Goal: Transaction & Acquisition: Book appointment/travel/reservation

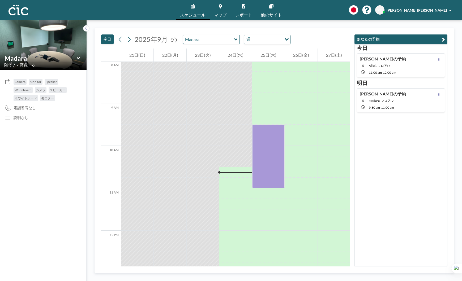
scroll to position [340, 0]
click at [371, 96] on button at bounding box center [438, 94] width 6 height 6
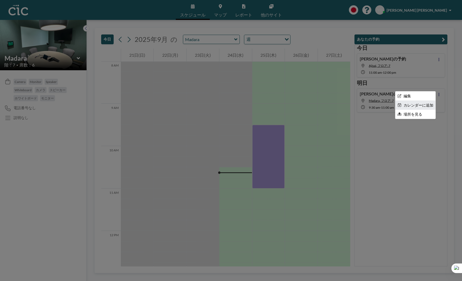
click at [371, 105] on li "カレンダーに追加" at bounding box center [415, 105] width 40 height 9
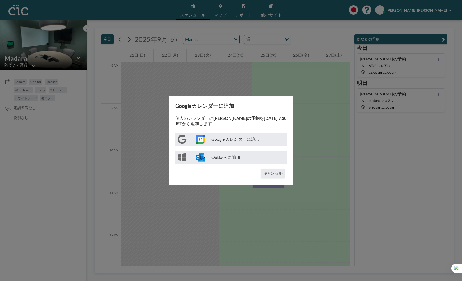
click at [247, 138] on p "Google カレンダーに追加" at bounding box center [237, 140] width 97 height 14
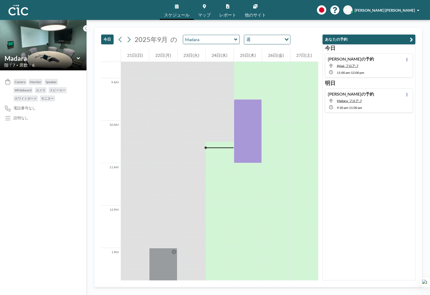
scroll to position [367, 0]
click at [234, 40] on icon at bounding box center [235, 39] width 3 height 2
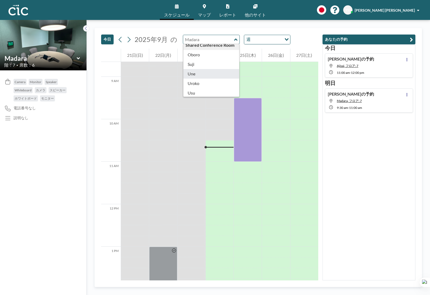
scroll to position [270, 0]
type input "Suji"
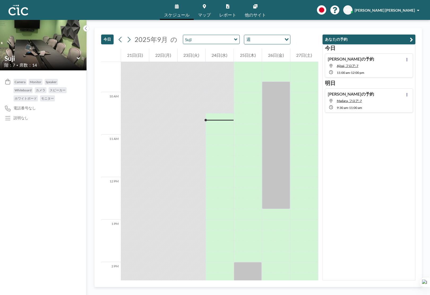
scroll to position [435, 0]
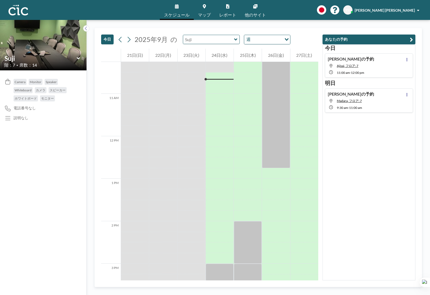
click at [224, 41] on input "text" at bounding box center [208, 39] width 51 height 9
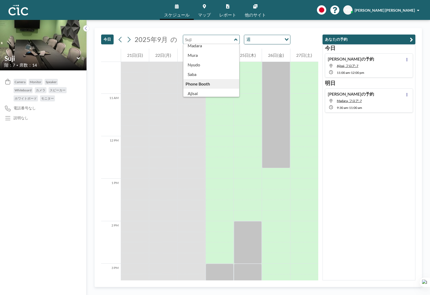
scroll to position [71, 0]
type input "Saba"
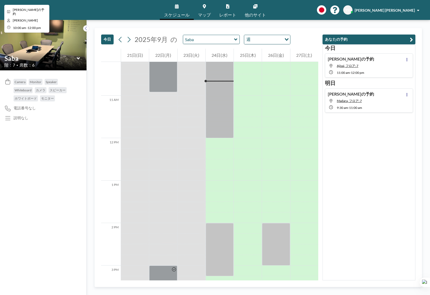
scroll to position [435, 0]
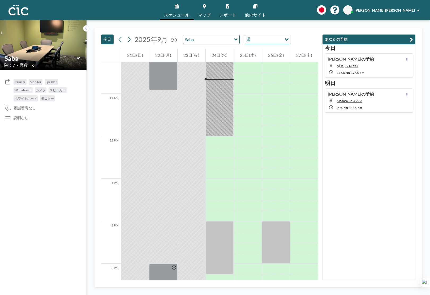
click at [235, 41] on div "Saba" at bounding box center [211, 39] width 57 height 9
click at [234, 39] on icon at bounding box center [235, 39] width 3 height 2
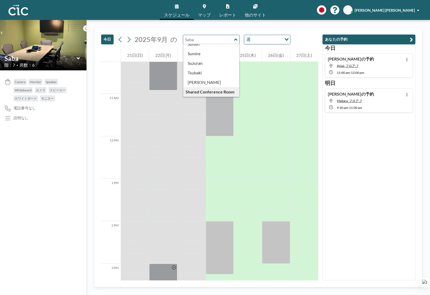
scroll to position [291, 0]
click at [222, 24] on div "[DATE] [DATE] の Conference Room [PERSON_NAME] Kaminari [PERSON_NAME] [PERSON_NA…" at bounding box center [258, 157] width 343 height 275
click at [183, 10] on link "スケジュール" at bounding box center [177, 10] width 34 height 20
click at [182, 10] on link "スケジュール" at bounding box center [177, 10] width 34 height 20
click at [86, 29] on icon at bounding box center [86, 29] width 2 height 4
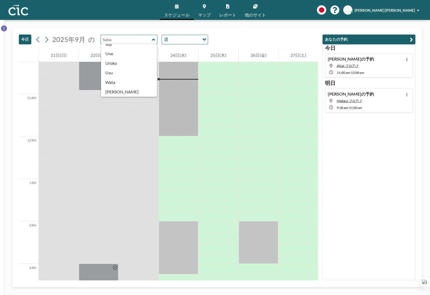
click at [5, 29] on button at bounding box center [4, 28] width 6 height 6
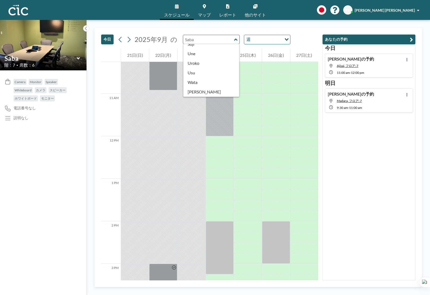
click at [171, 36] on span "の" at bounding box center [173, 39] width 7 height 8
type input "Sumire"
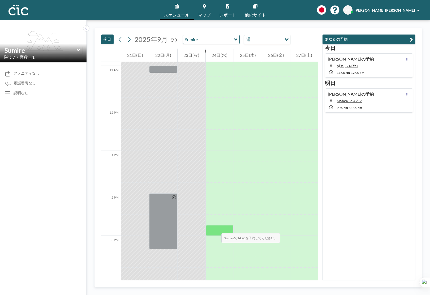
scroll to position [472, 0]
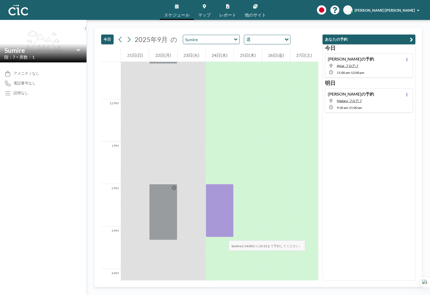
drag, startPoint x: 223, startPoint y: 193, endPoint x: 223, endPoint y: 235, distance: 41.9
click at [223, 235] on div at bounding box center [220, 210] width 28 height 53
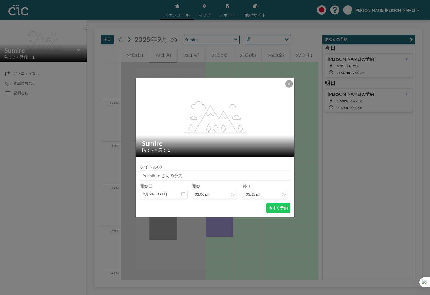
scroll to position [123, 0]
click at [191, 173] on input at bounding box center [215, 175] width 150 height 9
click at [281, 209] on button "今すぐ予約" at bounding box center [278, 208] width 24 height 10
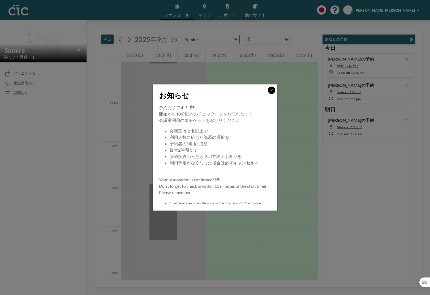
click at [271, 90] on icon at bounding box center [271, 90] width 2 height 2
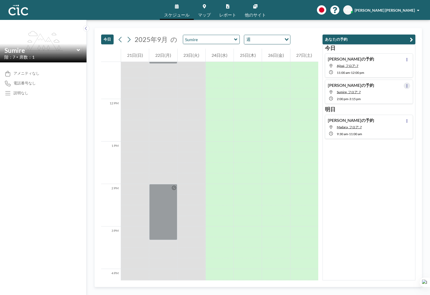
click at [346, 86] on button at bounding box center [407, 86] width 6 height 6
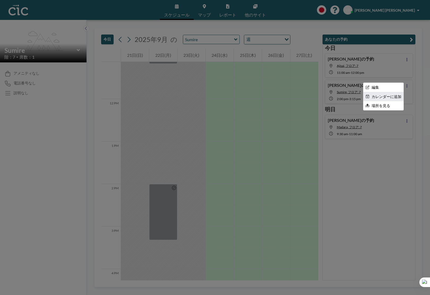
click at [346, 99] on li "カレンダーに追加" at bounding box center [383, 96] width 40 height 9
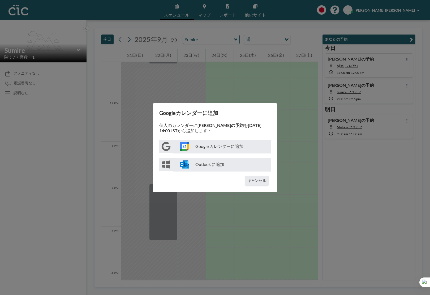
click at [217, 150] on p "Google カレンダーに追加" at bounding box center [221, 147] width 97 height 14
click at [254, 181] on button "キャンセル" at bounding box center [257, 181] width 24 height 10
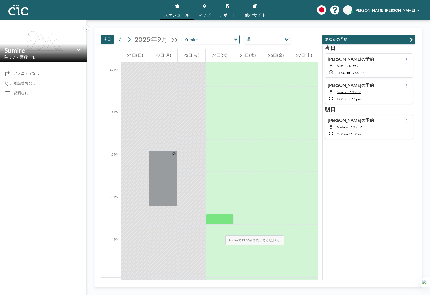
scroll to position [508, 0]
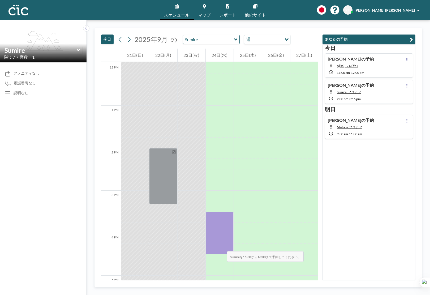
drag, startPoint x: 221, startPoint y: 217, endPoint x: 222, endPoint y: 246, distance: 28.7
click at [222, 246] on div at bounding box center [220, 233] width 28 height 42
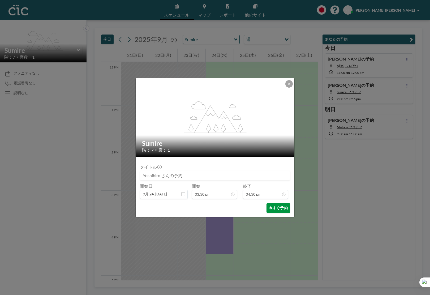
click at [276, 210] on button "今すぐ予約" at bounding box center [278, 208] width 24 height 10
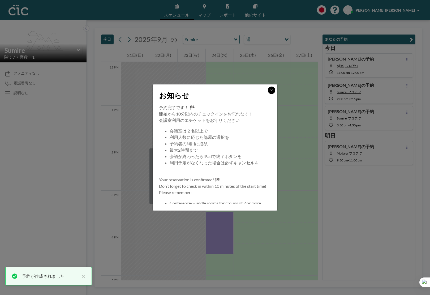
click at [271, 93] on button at bounding box center [271, 90] width 7 height 7
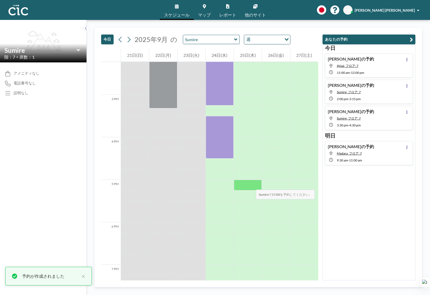
scroll to position [613, 0]
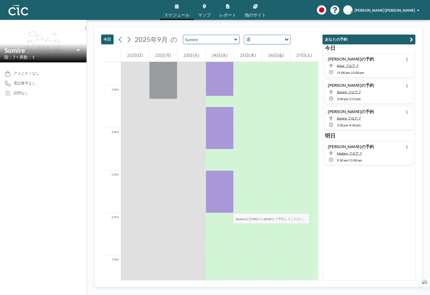
drag, startPoint x: 227, startPoint y: 176, endPoint x: 227, endPoint y: 208, distance: 31.6
click at [227, 208] on div at bounding box center [220, 191] width 28 height 42
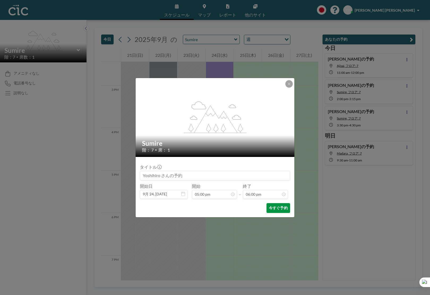
click at [273, 208] on button "今すぐ予約" at bounding box center [278, 208] width 24 height 10
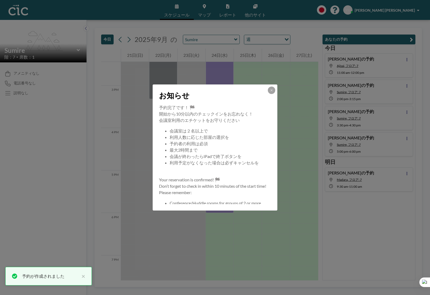
click at [269, 94] on div at bounding box center [271, 90] width 7 height 7
click at [271, 91] on icon at bounding box center [271, 90] width 2 height 2
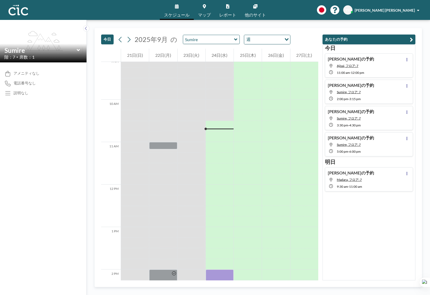
scroll to position [384, 0]
